Goal: Complete application form

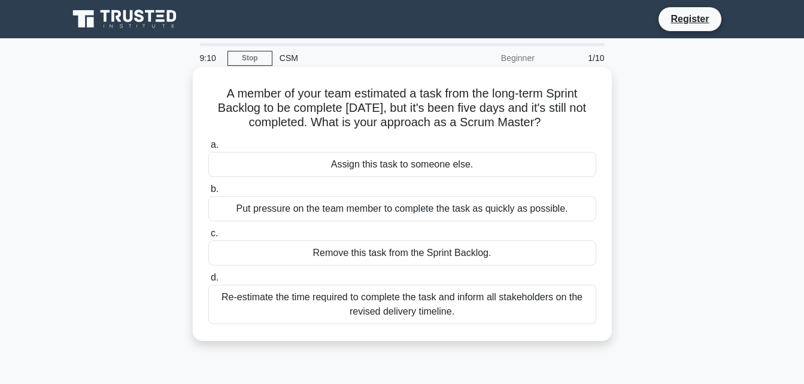
click at [463, 308] on div "Re-estimate the time required to complete the task and inform all stakeholders …" at bounding box center [402, 305] width 388 height 40
click at [208, 282] on input "d. Re-estimate the time required to complete the task and inform all stakeholde…" at bounding box center [208, 278] width 0 height 8
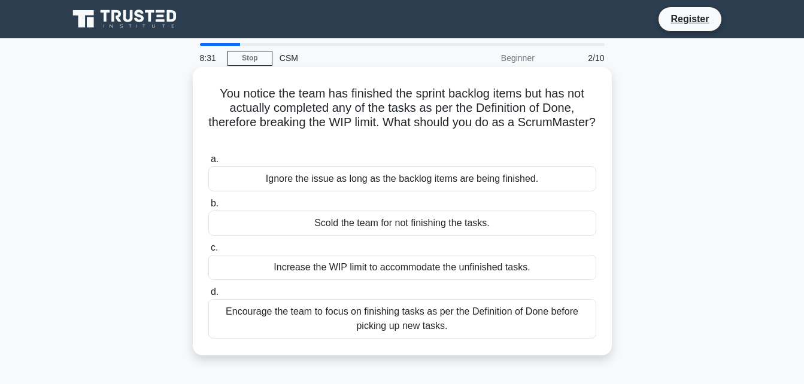
click at [532, 319] on div "Encourage the team to focus on finishing tasks as per the Definition of Done be…" at bounding box center [402, 319] width 388 height 40
click at [208, 296] on input "d. Encourage the team to focus on finishing tasks as per the Definition of Done…" at bounding box center [208, 293] width 0 height 8
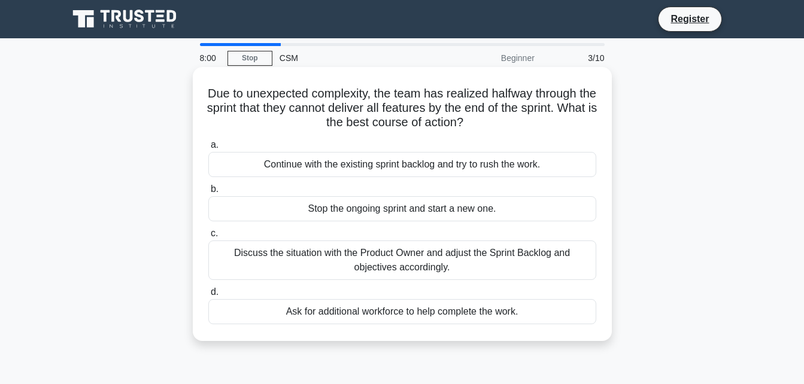
click at [476, 166] on div "Continue with the existing sprint backlog and try to rush the work." at bounding box center [402, 164] width 388 height 25
click at [208, 149] on input "a. Continue with the existing sprint backlog and try to rush the work." at bounding box center [208, 145] width 0 height 8
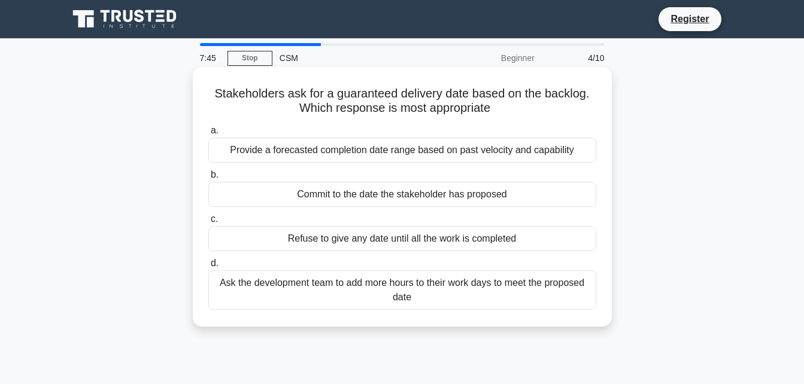
click at [472, 201] on div "Commit to the date the stakeholder has proposed" at bounding box center [402, 194] width 388 height 25
click at [208, 179] on input "b. Commit to the date the stakeholder has proposed" at bounding box center [208, 175] width 0 height 8
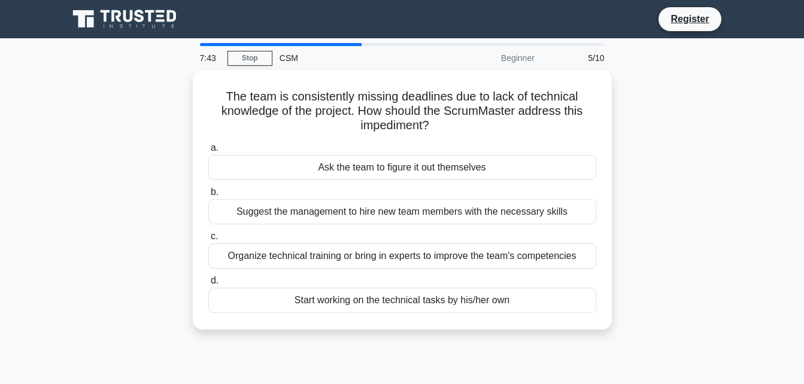
click at [472, 201] on div "Suggest the management to hire new team members with the necessary skills" at bounding box center [402, 211] width 388 height 25
click at [208, 196] on input "b. Suggest the management to hire new team members with the necessary skills" at bounding box center [208, 193] width 0 height 8
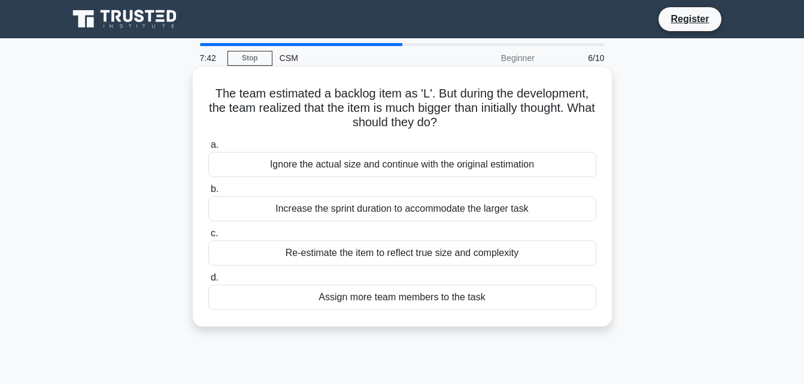
click at [472, 202] on div "Increase the sprint duration to accommodate the larger task" at bounding box center [402, 208] width 388 height 25
click at [208, 193] on input "b. Increase the sprint duration to accommodate the larger task" at bounding box center [208, 190] width 0 height 8
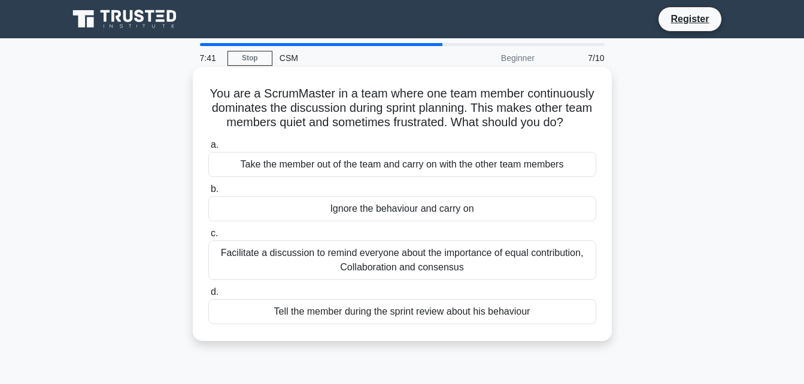
click at [475, 221] on div "Ignore the behaviour and carry on" at bounding box center [402, 208] width 388 height 25
click at [208, 193] on input "b. Ignore the behaviour and carry on" at bounding box center [208, 190] width 0 height 8
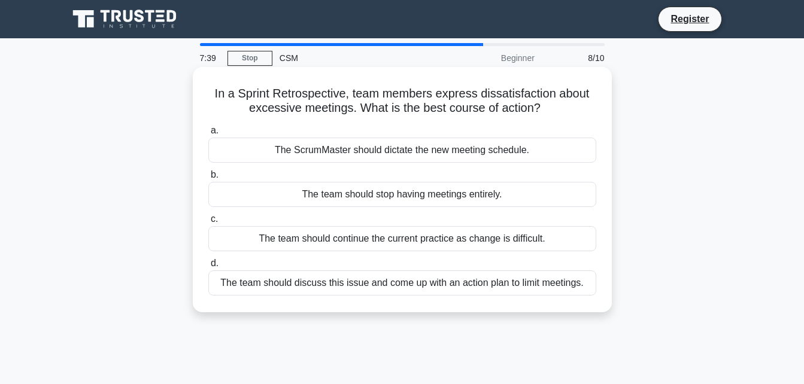
click at [474, 195] on div "The team should stop having meetings entirely." at bounding box center [402, 194] width 388 height 25
click at [208, 179] on input "b. The team should stop having meetings entirely." at bounding box center [208, 175] width 0 height 8
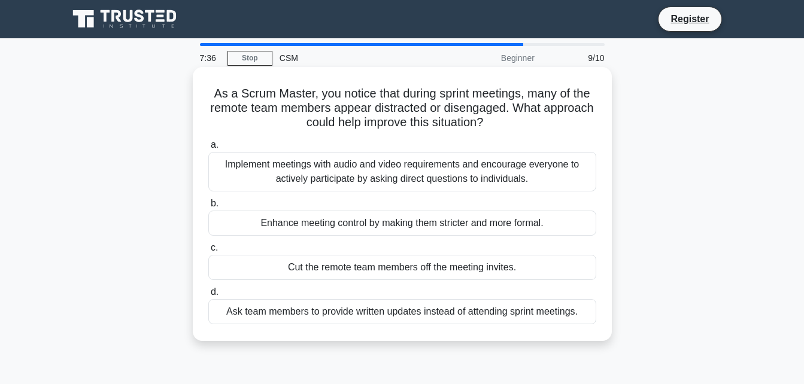
click at [474, 244] on label "c. Cut the remote team members off the meeting invites." at bounding box center [402, 261] width 388 height 40
click at [208, 244] on input "c. Cut the remote team members off the meeting invites." at bounding box center [208, 248] width 0 height 8
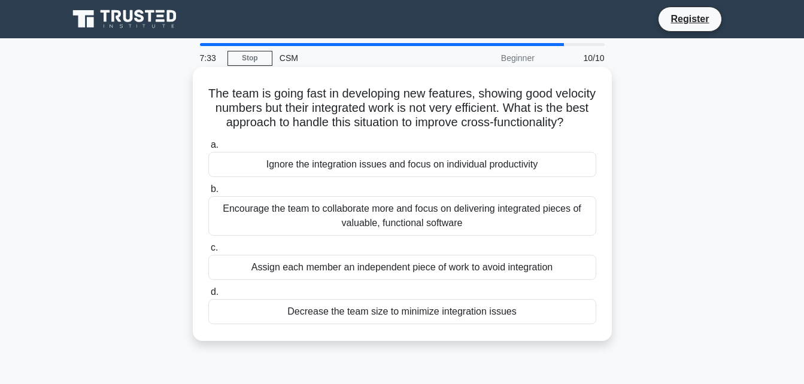
click at [466, 177] on div "Ignore the integration issues and focus on individual productivity" at bounding box center [402, 164] width 388 height 25
click at [208, 149] on input "a. Ignore the integration issues and focus on individual productivity" at bounding box center [208, 145] width 0 height 8
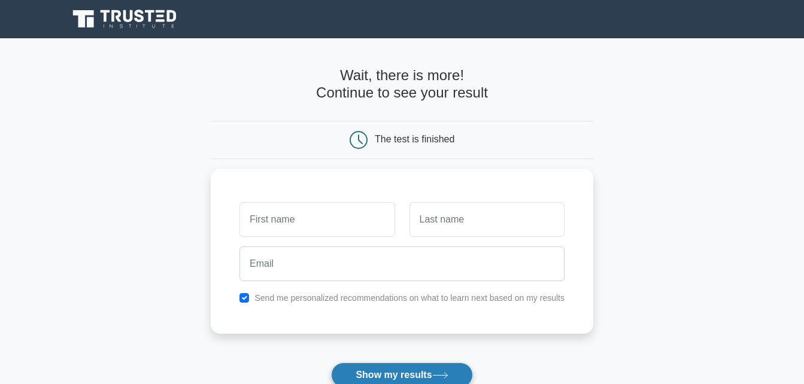
click at [439, 369] on button "Show my results" at bounding box center [401, 375] width 141 height 25
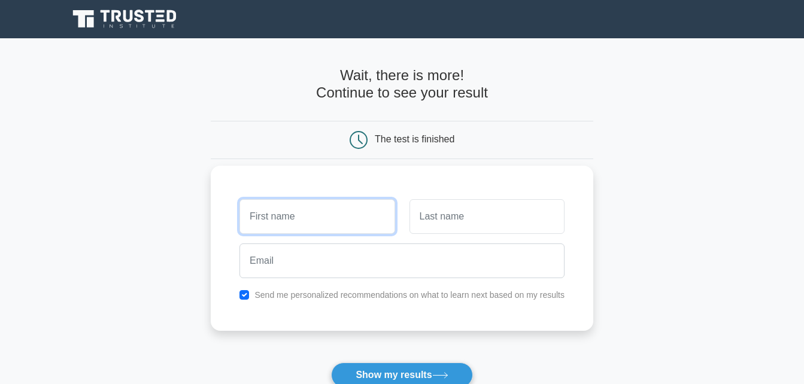
click at [344, 217] on input "text" at bounding box center [317, 216] width 155 height 35
type input "alis"
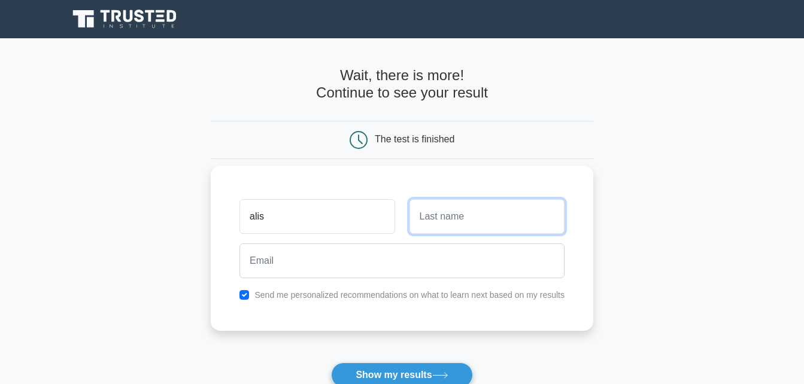
click at [451, 221] on input "text" at bounding box center [487, 216] width 155 height 35
type input "esey"
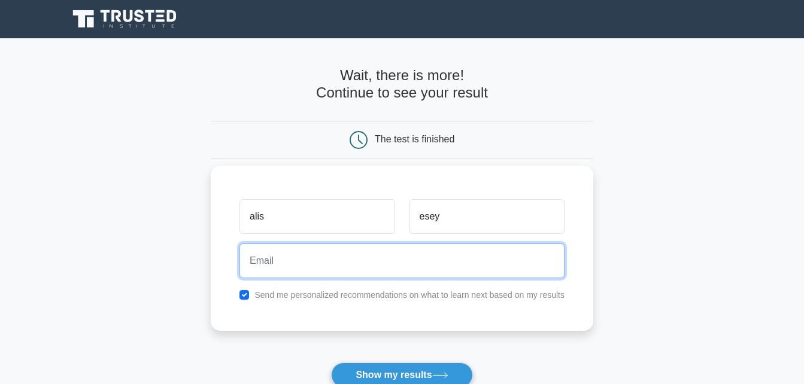
click at [449, 265] on input "email" at bounding box center [402, 261] width 325 height 35
type input "l"
type input "alis@esey"
click at [331, 363] on button "Show my results" at bounding box center [401, 375] width 141 height 25
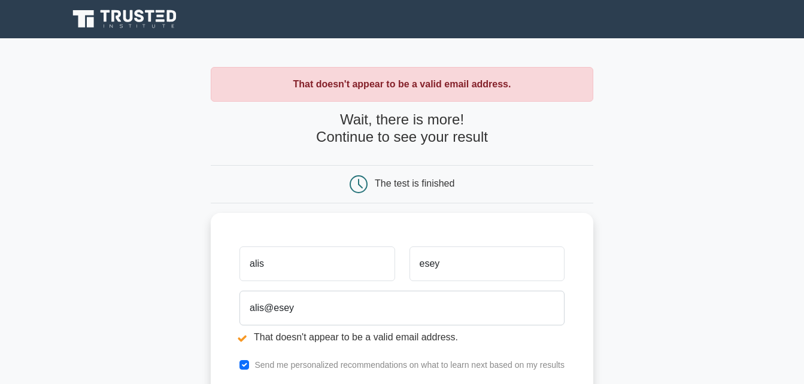
scroll to position [285, 0]
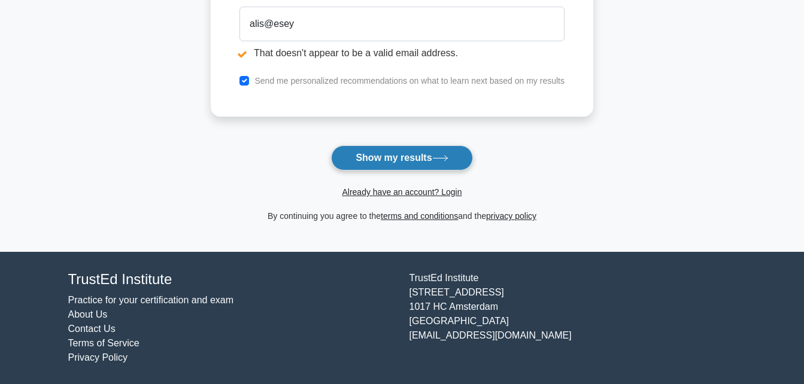
click at [403, 160] on button "Show my results" at bounding box center [401, 157] width 141 height 25
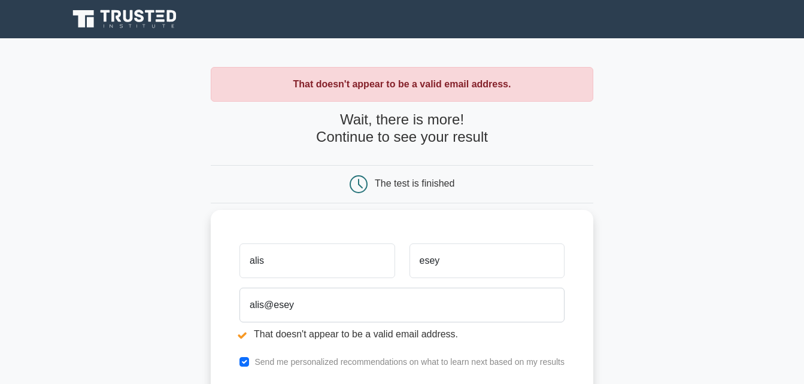
click at [355, 250] on input "alis" at bounding box center [317, 261] width 155 height 35
click at [466, 89] on strong "That doesn't appear to be a valid email address." at bounding box center [402, 84] width 218 height 10
click at [466, 86] on strong "That doesn't appear to be a valid email address." at bounding box center [402, 84] width 218 height 10
